Goal: Check status: Check status

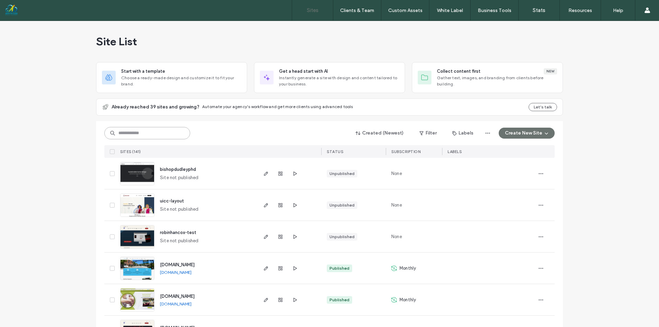
click at [153, 134] on input at bounding box center [147, 133] width 86 height 12
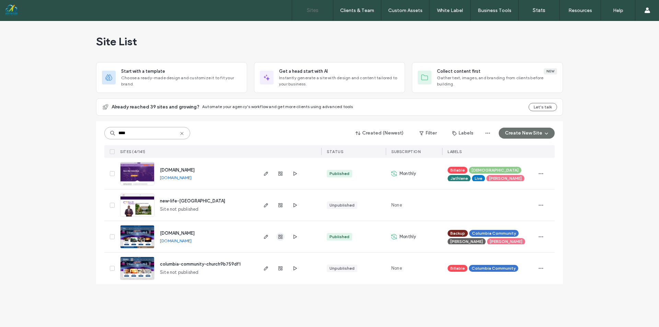
type input "****"
click at [279, 237] on icon "button" at bounding box center [280, 236] width 5 height 5
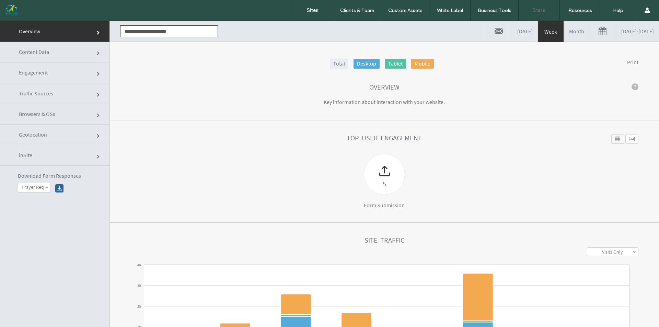
click at [97, 72] on span "Engagement" at bounding box center [99, 74] width 4 height 4
click at [0, 21] on div at bounding box center [0, 21] width 0 height 0
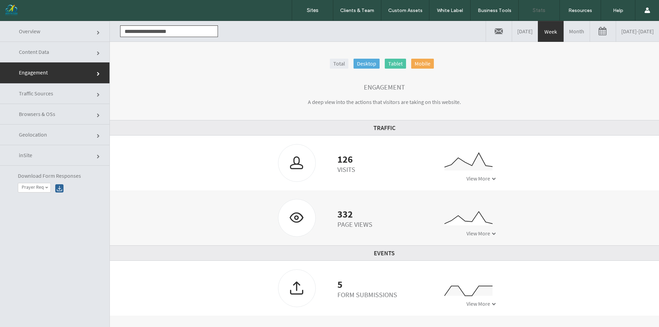
scroll to position [35, 0]
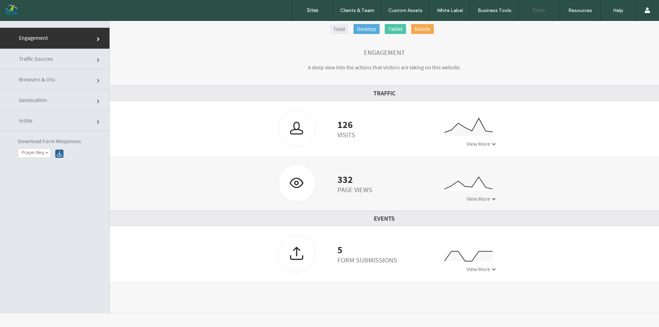
click at [466, 141] on span "View More" at bounding box center [478, 143] width 24 height 7
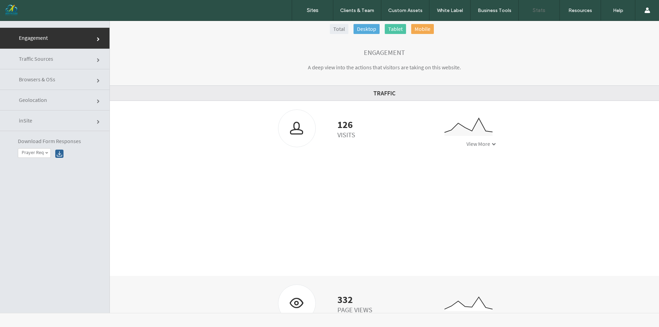
click at [469, 143] on span "View More" at bounding box center [478, 143] width 24 height 7
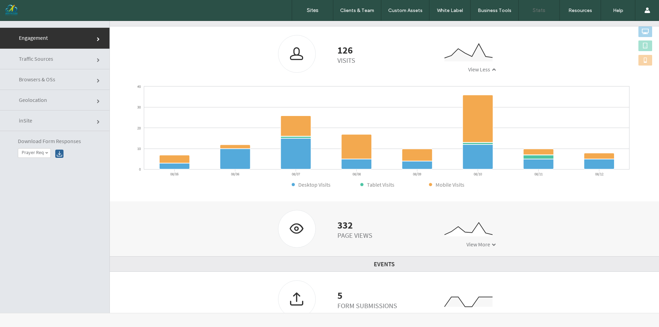
scroll to position [88, 0]
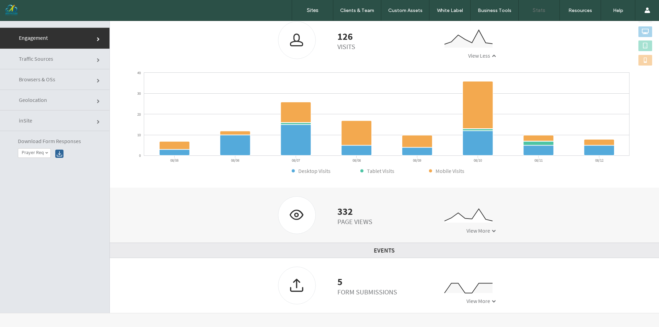
click link "Traffic Sources"
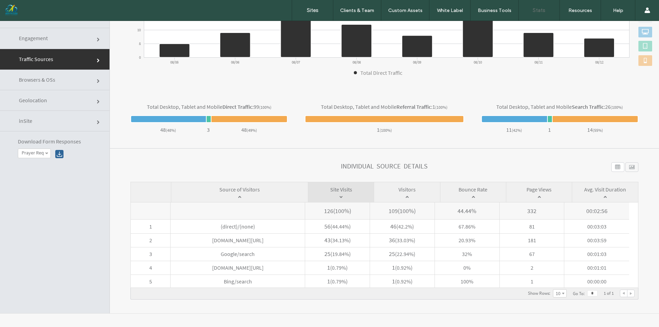
scroll to position [35, 0]
click link "Engagement"
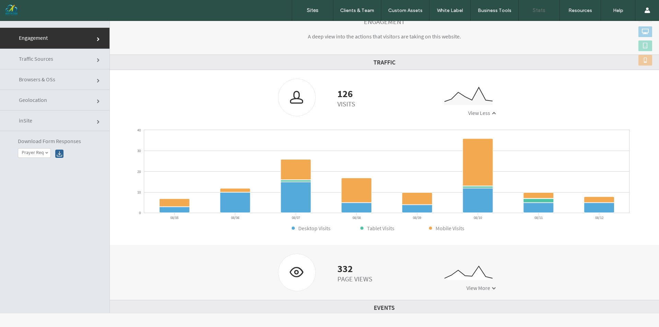
scroll to position [54, 0]
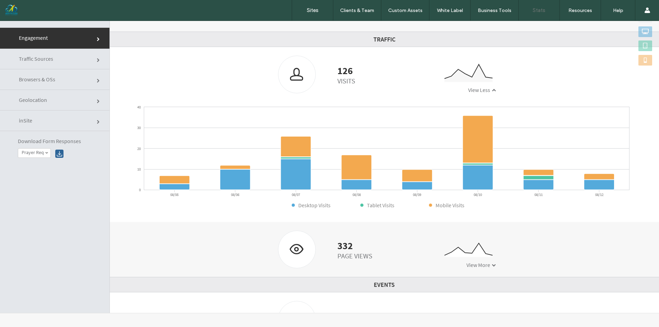
click at [481, 262] on span "View More" at bounding box center [478, 265] width 24 height 7
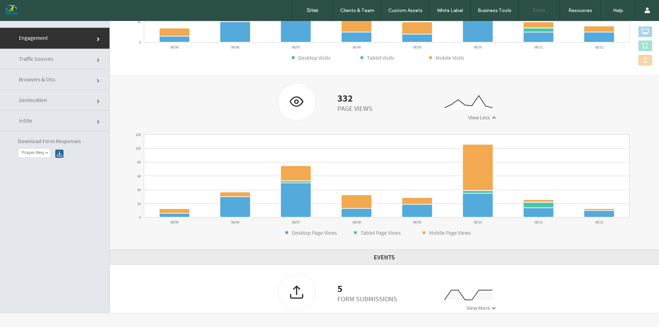
scroll to position [208, 0]
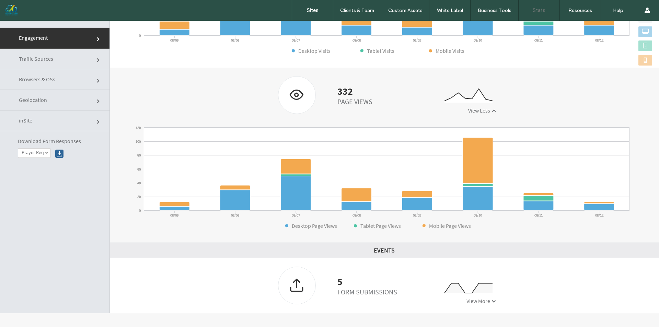
click at [483, 300] on span "View More" at bounding box center [478, 301] width 24 height 7
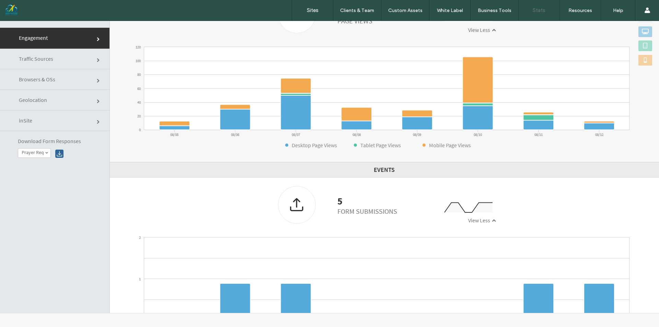
scroll to position [328, 0]
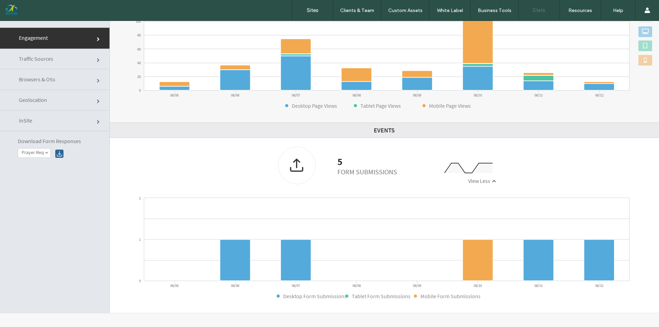
click link "inSite"
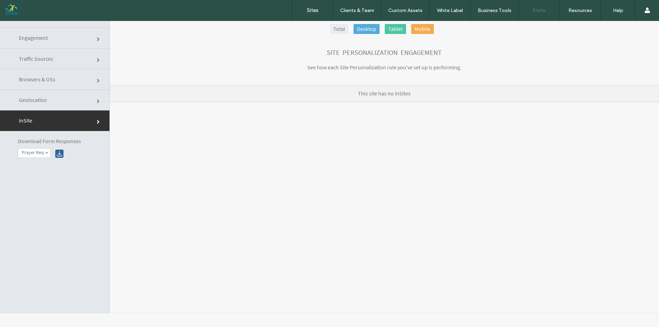
scroll to position [0, 0]
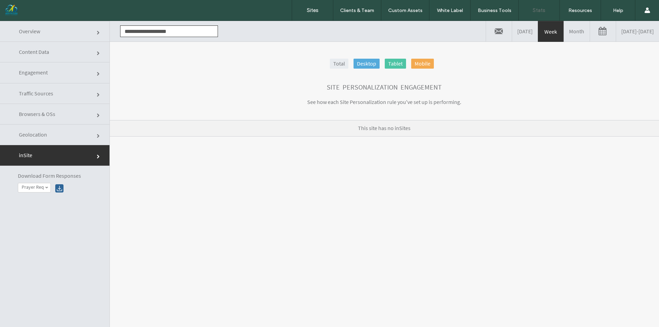
click link "Geolocation"
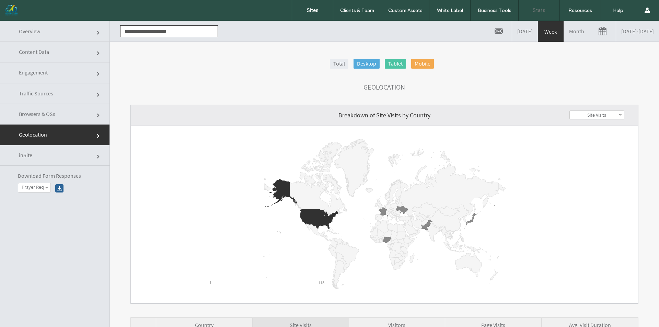
click link "Traffic Sources"
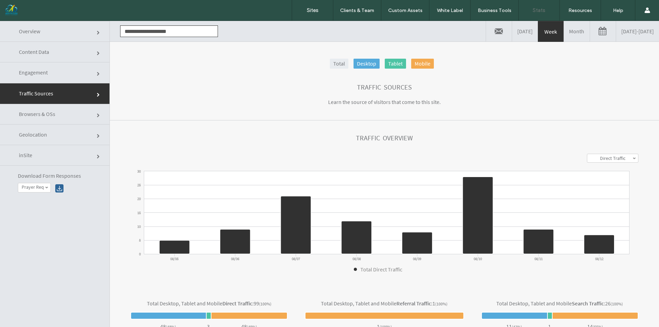
click link "Engagement"
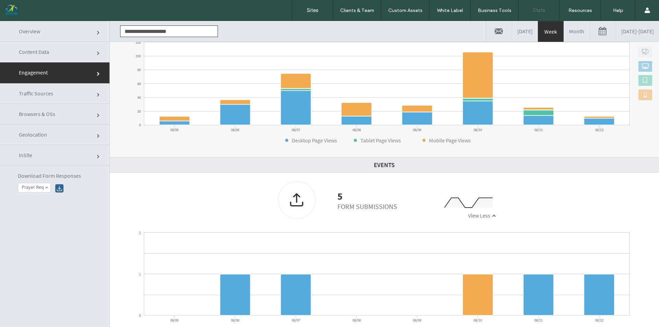
scroll to position [328, 0]
click link "Content Data"
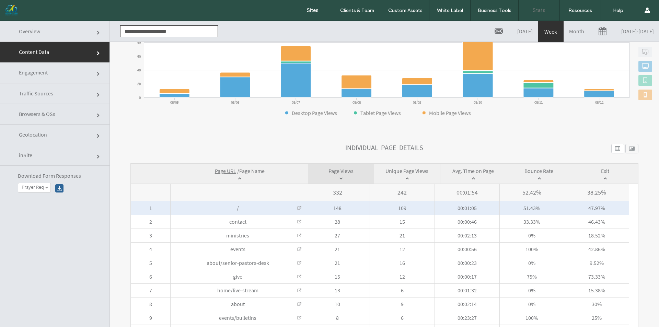
scroll to position [157, 0]
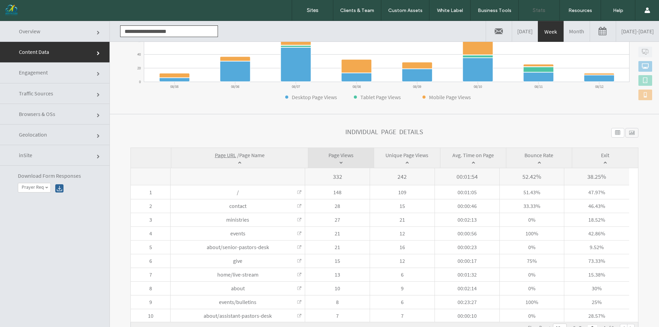
click at [236, 177] on span at bounding box center [238, 176] width 134 height 17
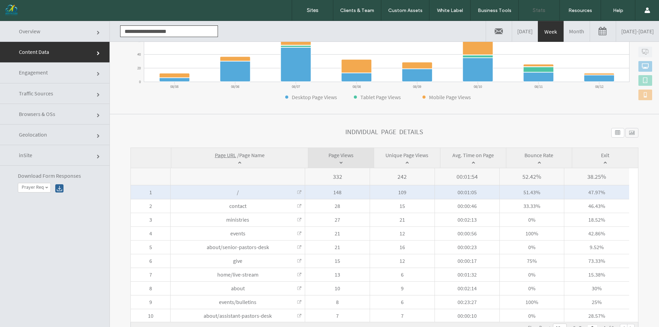
click link
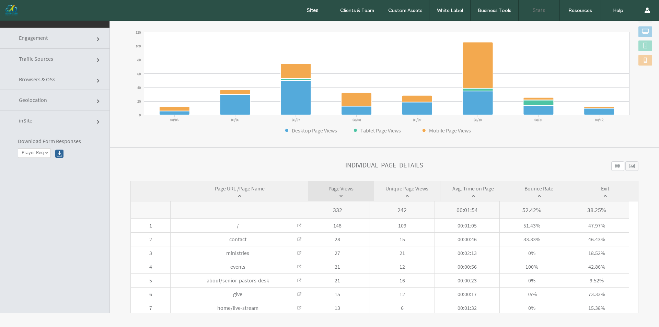
scroll to position [88, 0]
click section "**********"
click div
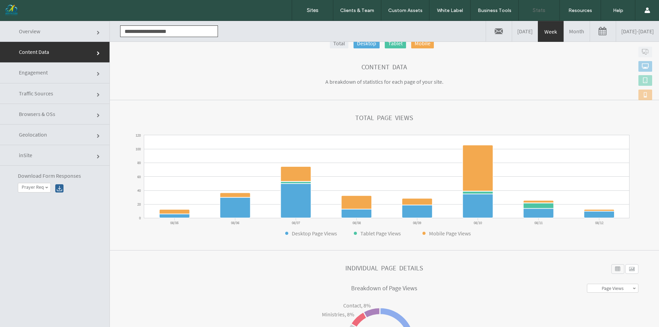
scroll to position [89, 0]
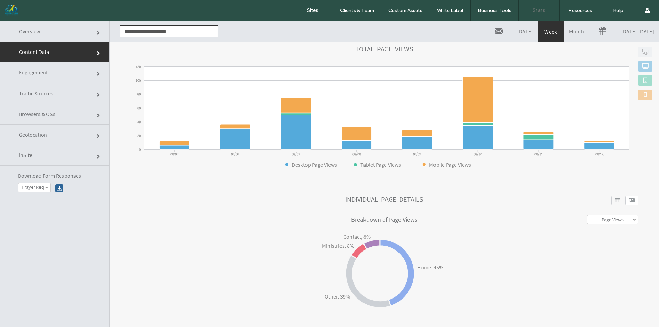
click div
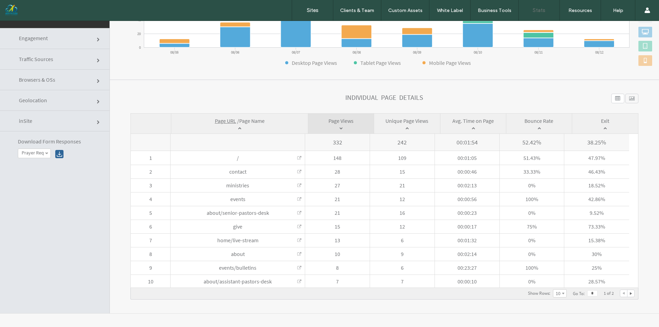
scroll to position [35, 0]
click at [43, 152] on label "Prayer Request" at bounding box center [33, 153] width 22 height 6
click at [36, 182] on label "Sign up to our newsletter" at bounding box center [43, 181] width 43 height 12
click link "inSite"
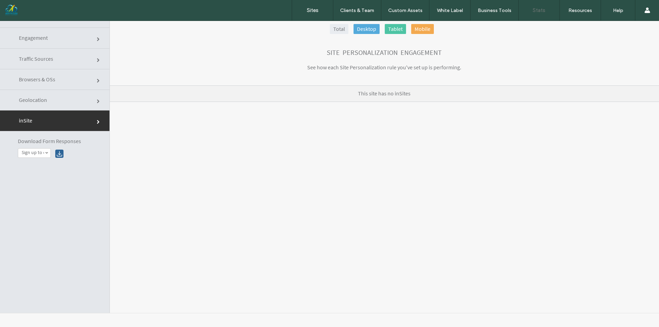
click link "Geolocation"
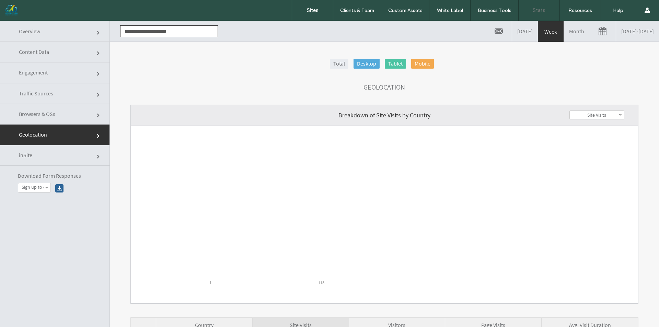
scroll to position [0, 0]
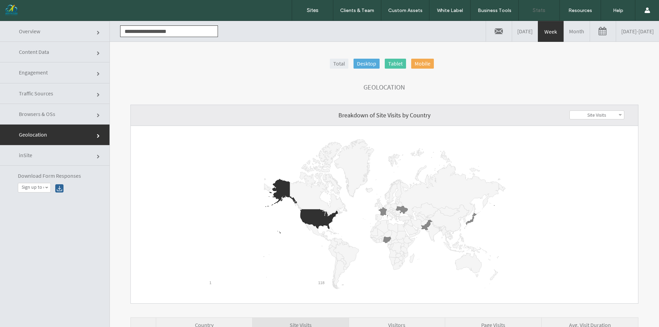
click link "Overview"
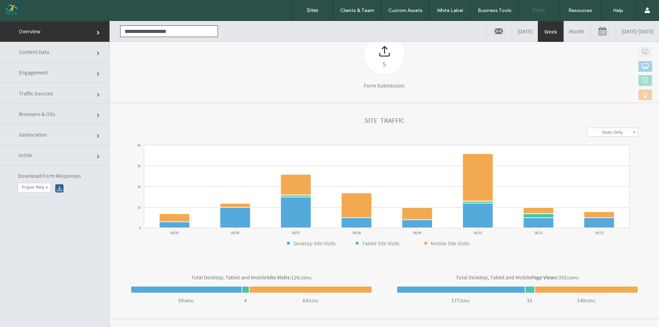
scroll to position [103, 0]
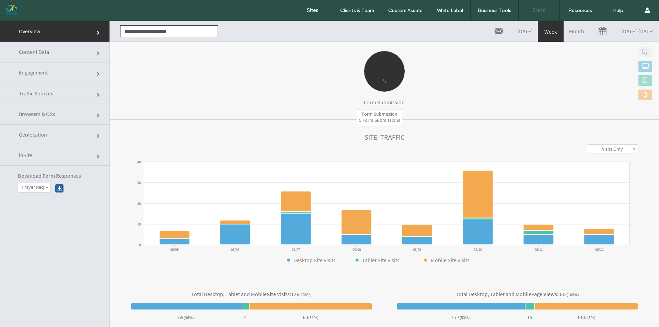
click div "5"
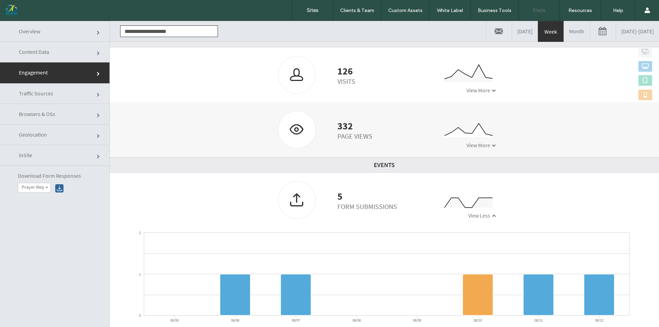
scroll to position [35, 0]
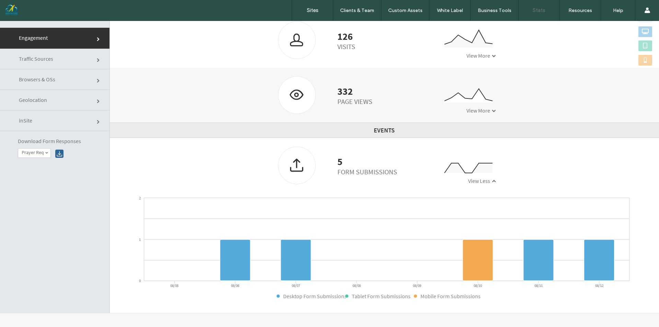
click at [475, 181] on span "View Less" at bounding box center [479, 180] width 22 height 7
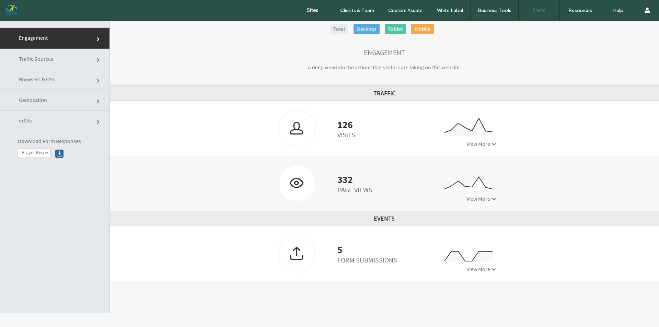
scroll to position [0, 0]
click at [472, 264] on icon "0 1 2 08/05 08/06 08/07 08/08 08/09 08/10 08/11 08/12" at bounding box center [461, 259] width 69 height 34
click at [472, 270] on span "View More" at bounding box center [478, 269] width 24 height 7
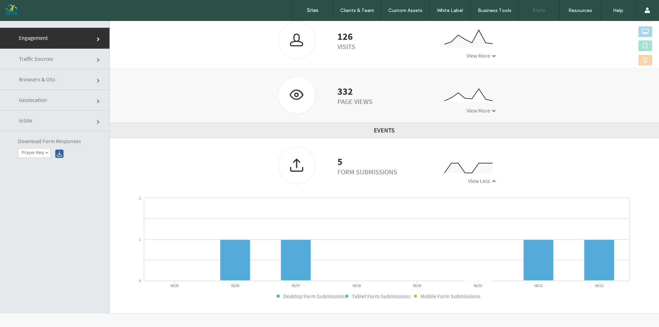
scroll to position [88, 0]
click at [44, 153] on label "Prayer Request" at bounding box center [33, 153] width 22 height 6
click at [41, 179] on label "Sign up to our newsletter" at bounding box center [43, 181] width 43 height 12
click div
click at [46, 152] on span at bounding box center [46, 152] width 3 height 3
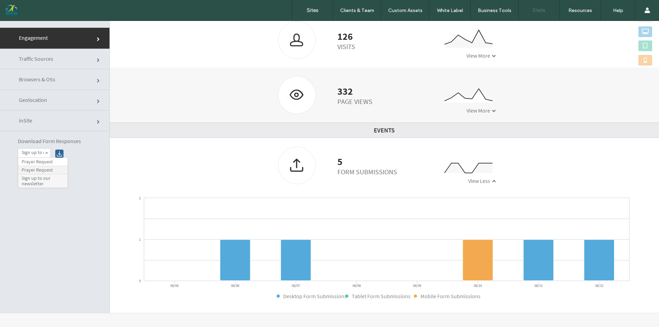
click at [46, 170] on label "Prayer Request" at bounding box center [37, 170] width 31 height 6
click div
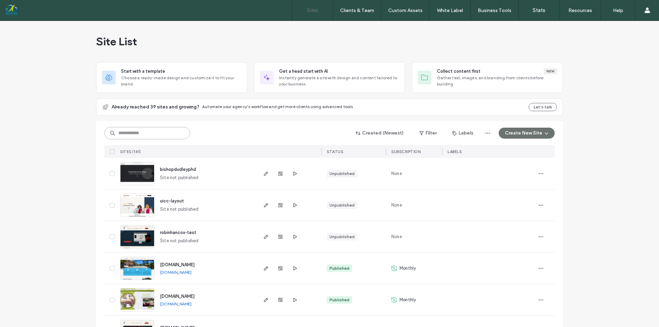
click at [159, 138] on input at bounding box center [147, 133] width 86 height 12
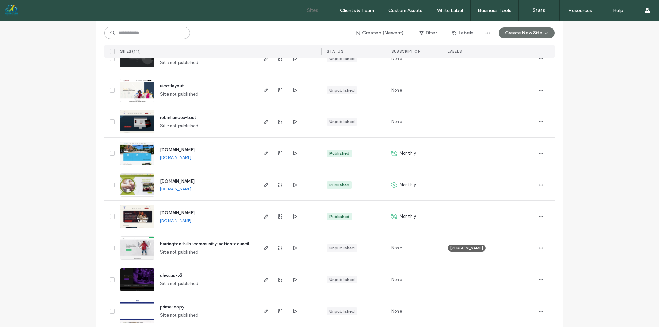
scroll to position [103, 0]
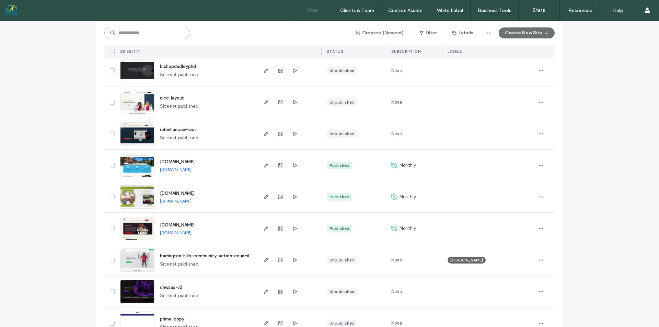
click at [147, 34] on input at bounding box center [147, 33] width 86 height 12
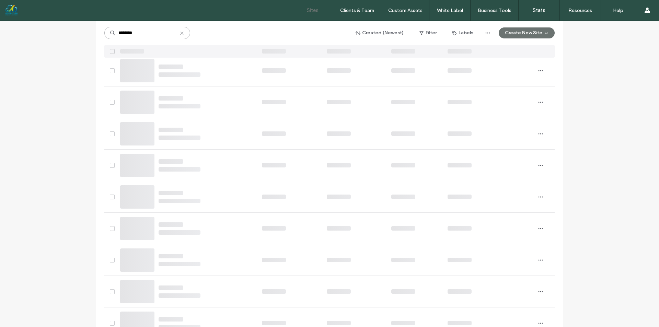
scroll to position [0, 0]
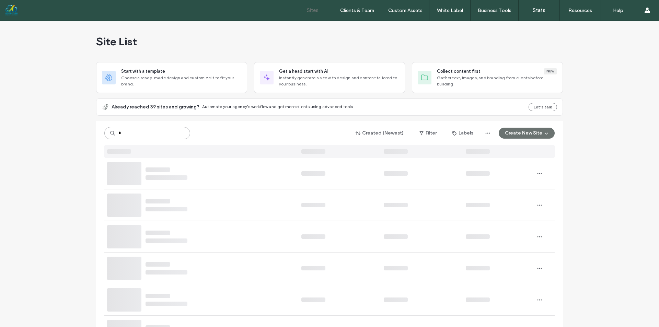
type input "*"
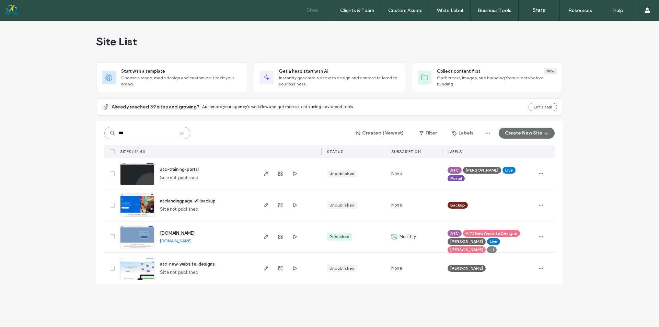
type input "***"
click at [281, 237] on icon "button" at bounding box center [280, 236] width 5 height 5
